Goal: Task Accomplishment & Management: Use online tool/utility

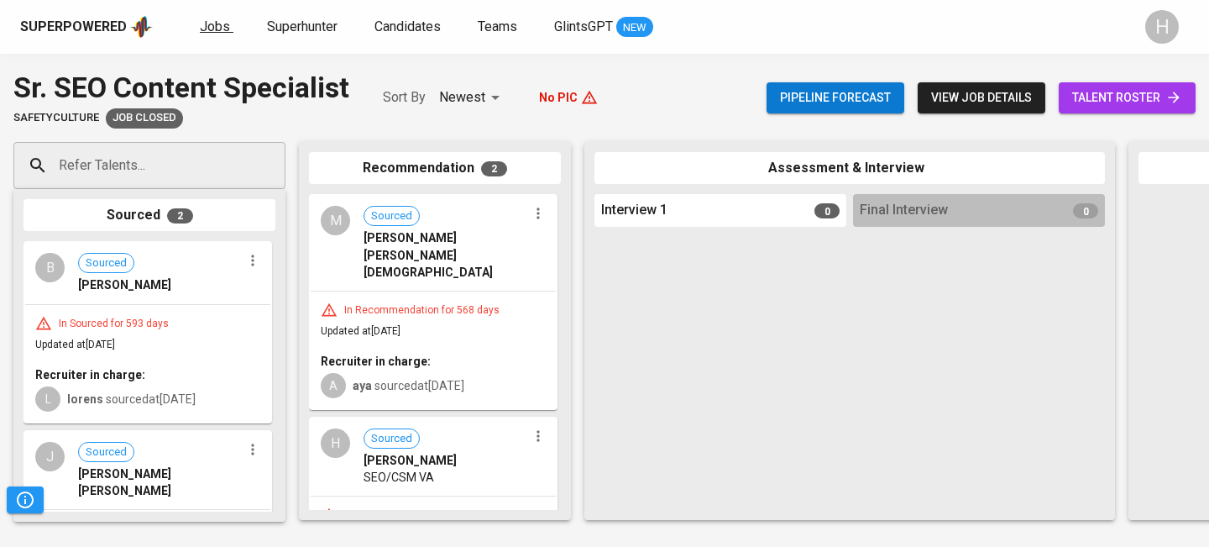
click at [200, 32] on span "Jobs" at bounding box center [215, 26] width 30 height 16
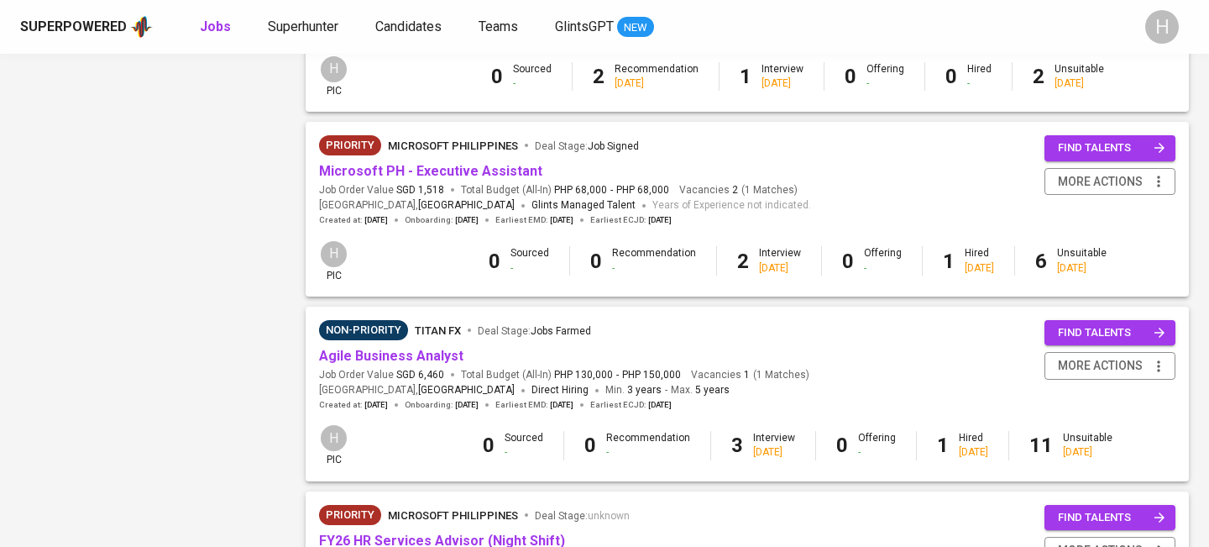
scroll to position [1254, 0]
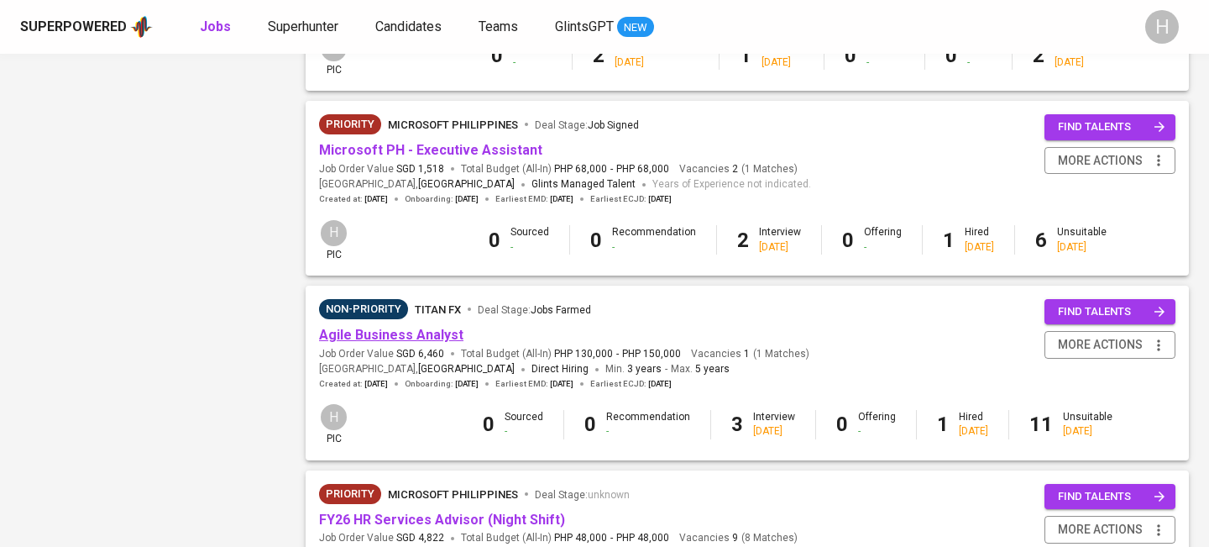
click at [405, 343] on link "Agile Business Analyst" at bounding box center [391, 335] width 144 height 16
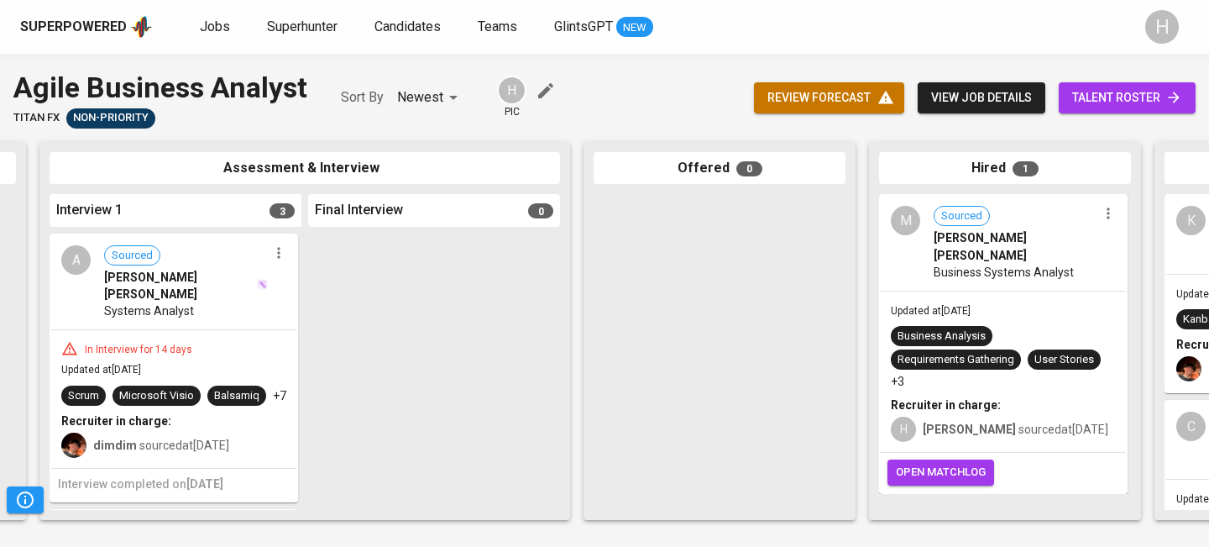
scroll to position [0, 790]
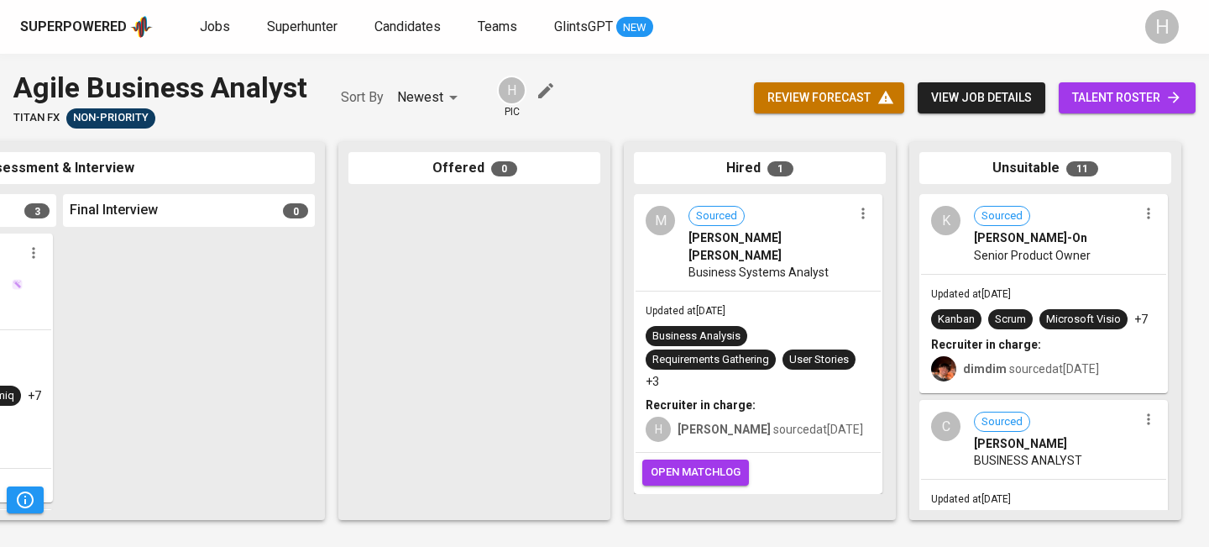
click at [1119, 91] on span "talent roster" at bounding box center [1127, 97] width 110 height 21
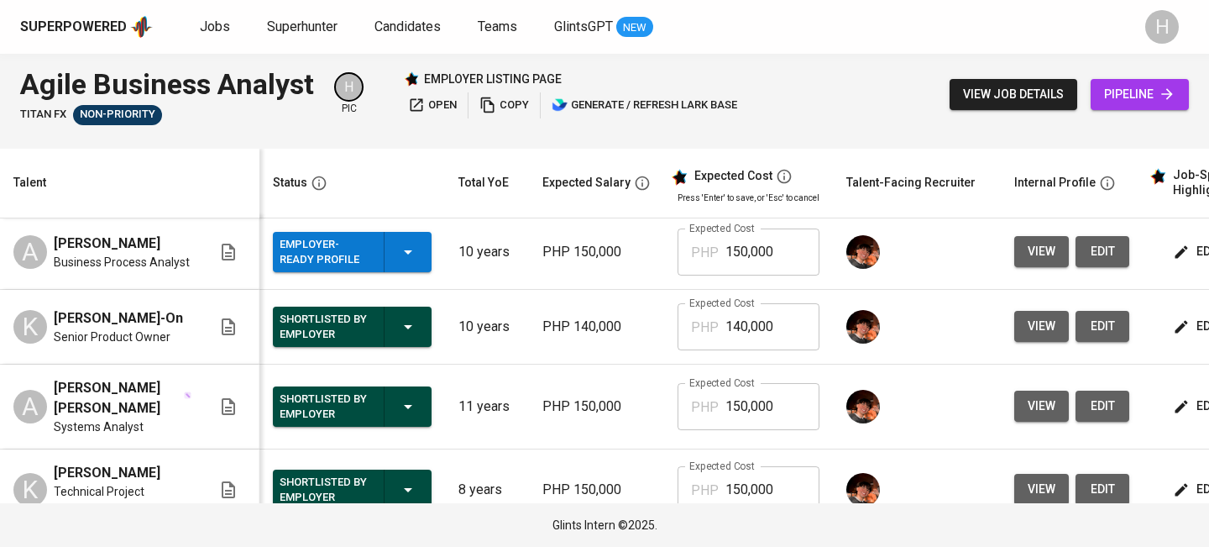
click at [419, 249] on button "Employer-Ready Profile" at bounding box center [352, 252] width 159 height 40
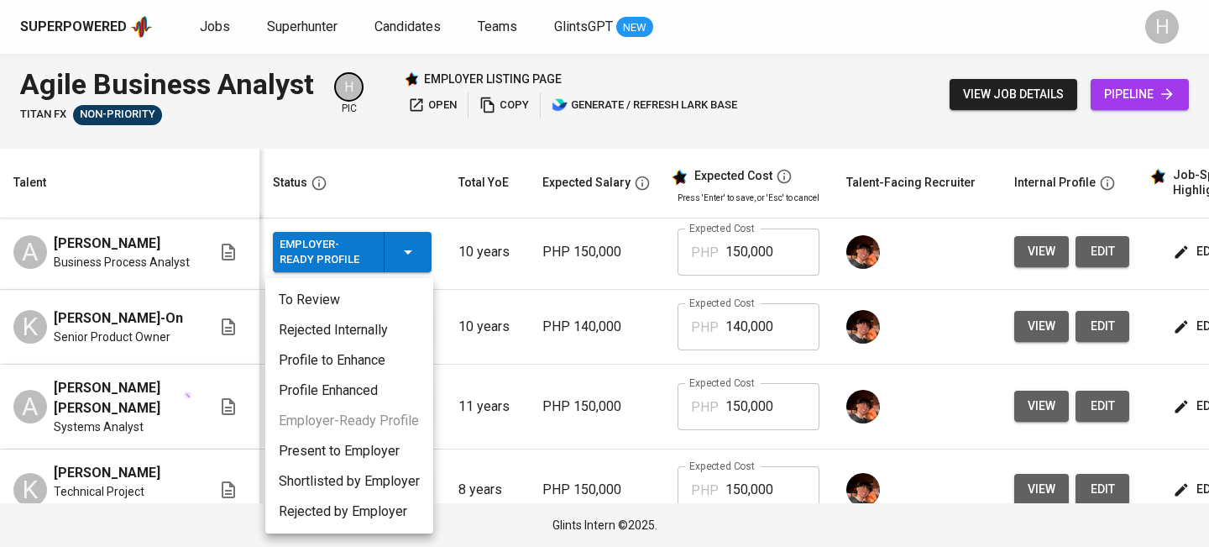
click at [328, 454] on li "Present to Employer" at bounding box center [349, 451] width 168 height 30
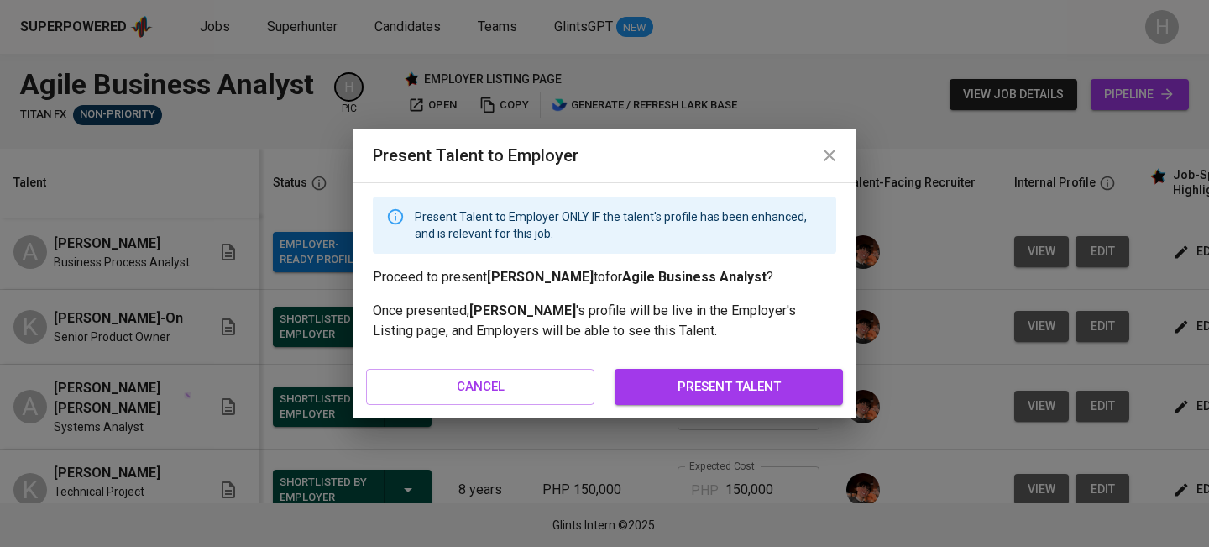
click at [697, 388] on span "present talent" at bounding box center [728, 386] width 191 height 22
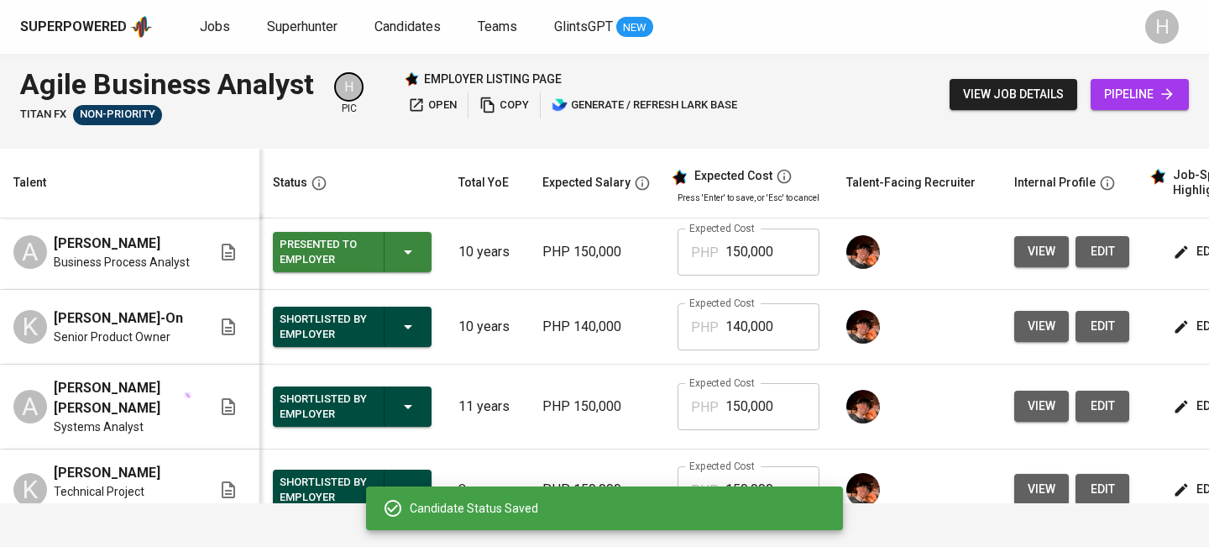
click at [514, 99] on span "copy" at bounding box center [505, 105] width 50 height 19
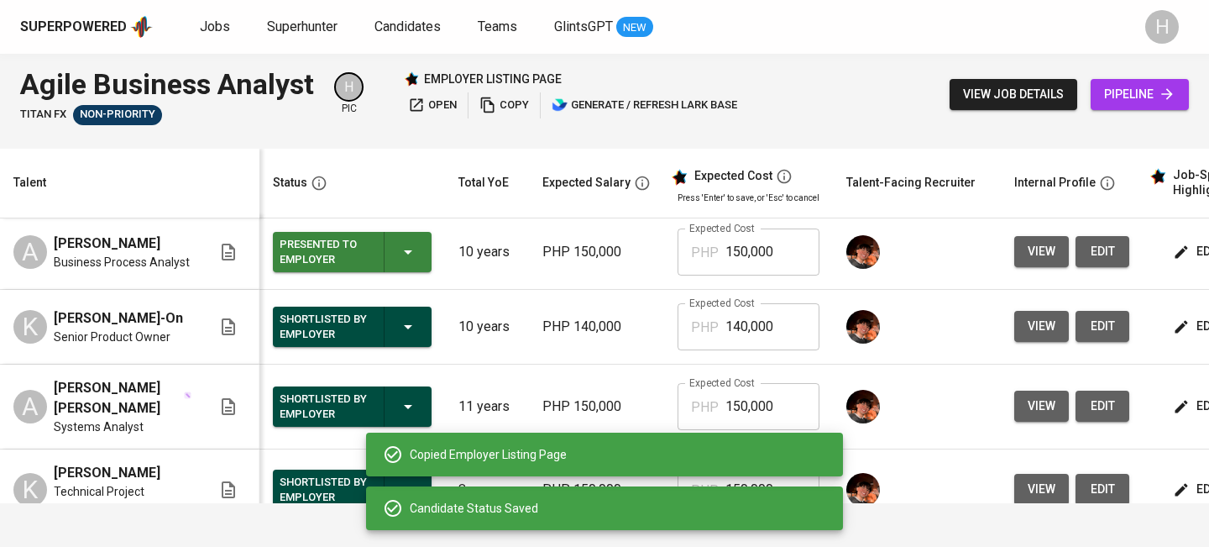
click at [494, 102] on icon "button" at bounding box center [488, 105] width 17 height 17
